Goal: Find specific page/section: Find specific page/section

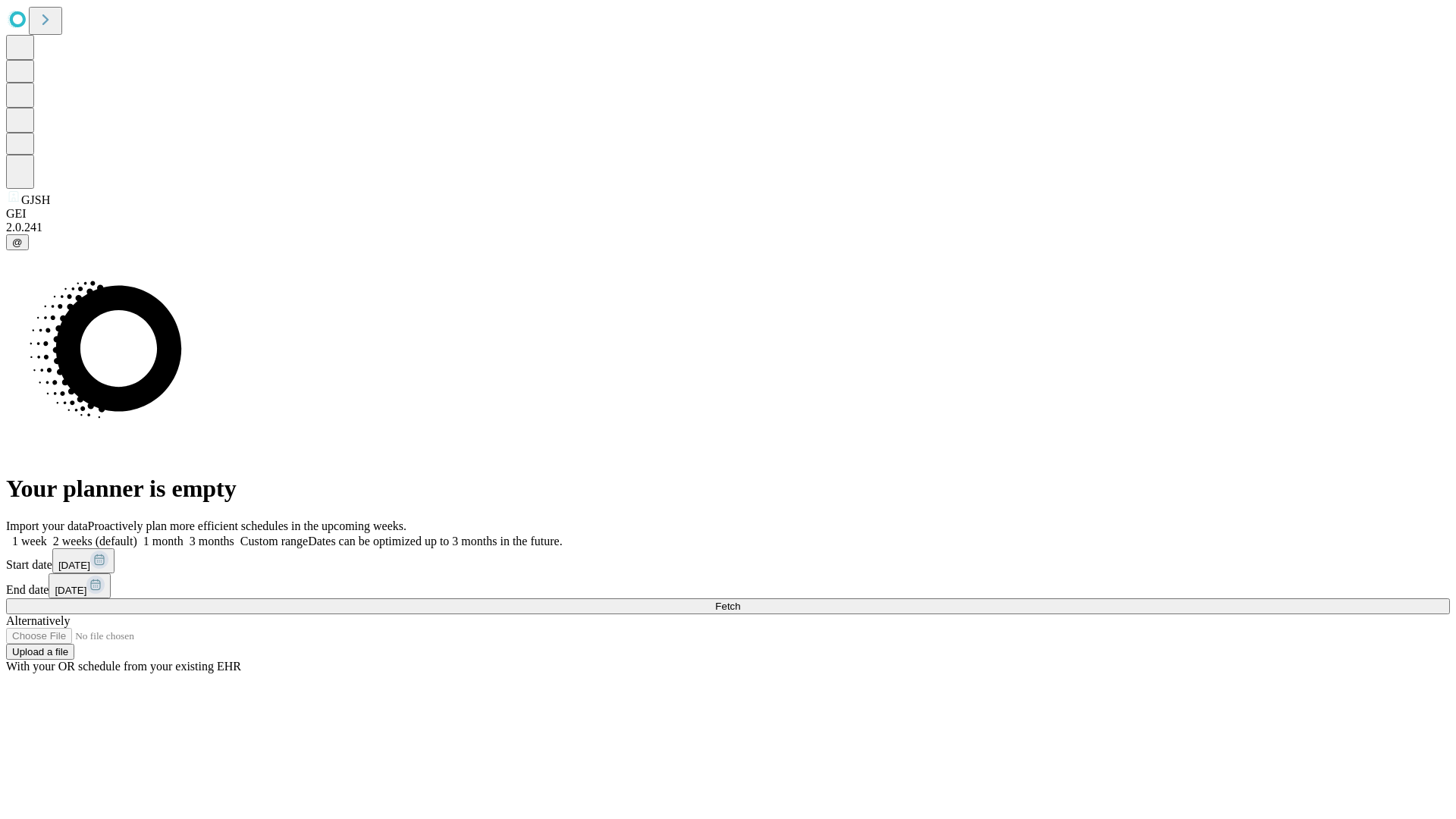
click at [740, 601] on span "Fetch" at bounding box center [728, 606] width 25 height 11
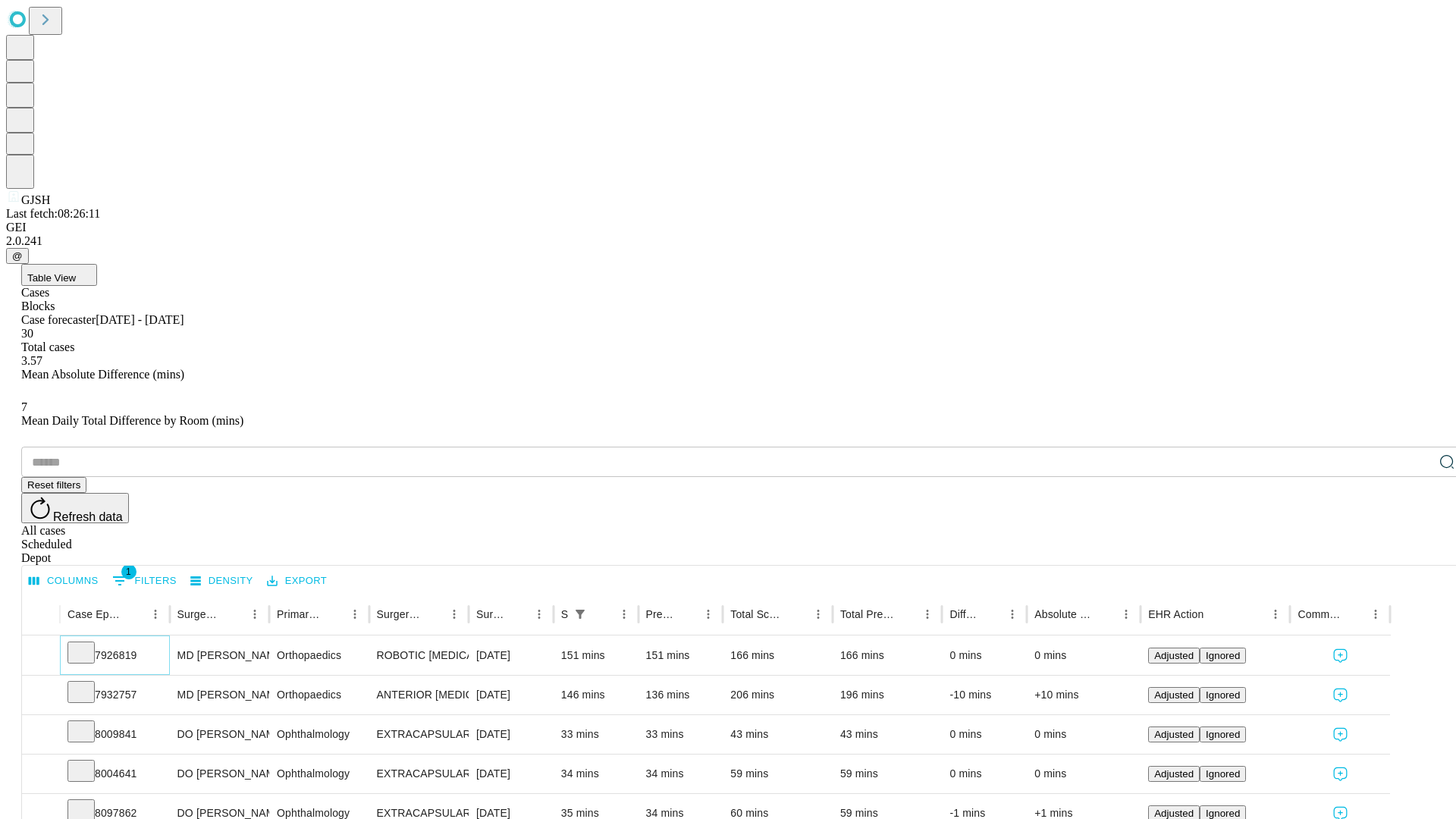
click at [89, 644] on icon at bounding box center [80, 651] width 15 height 15
